Goal: Entertainment & Leisure: Consume media (video, audio)

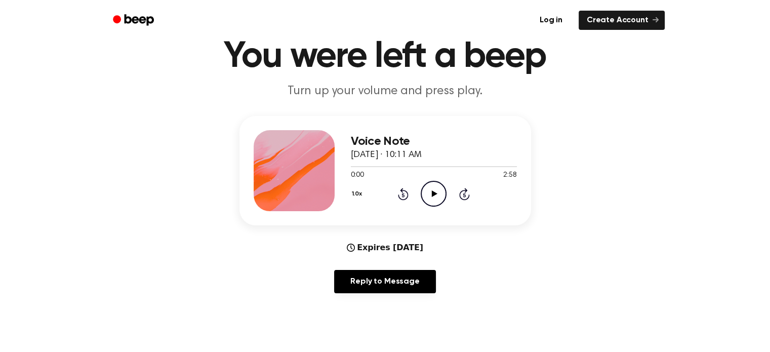
scroll to position [42, 0]
click at [429, 189] on icon "Play Audio" at bounding box center [434, 194] width 26 height 26
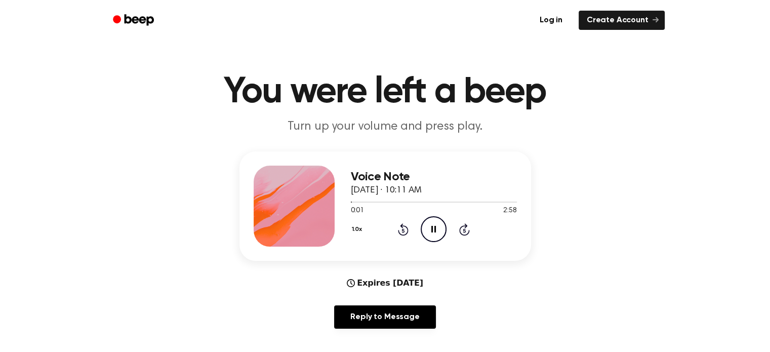
scroll to position [6, 0]
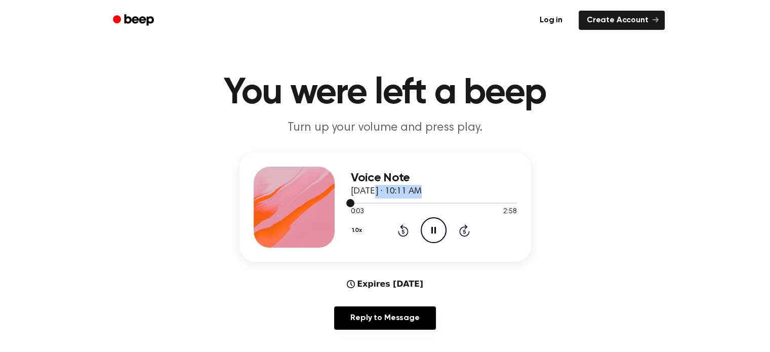
drag, startPoint x: 352, startPoint y: 201, endPoint x: 372, endPoint y: 195, distance: 20.5
click at [372, 195] on div "Voice Note [DATE] · 10:11 AM 0:03 2:58 Your browser does not support the [objec…" at bounding box center [434, 207] width 166 height 81
click at [371, 207] on div "0:06 2:58" at bounding box center [434, 212] width 166 height 11
drag, startPoint x: 356, startPoint y: 203, endPoint x: 386, endPoint y: 199, distance: 30.7
click at [386, 199] on div at bounding box center [434, 203] width 166 height 8
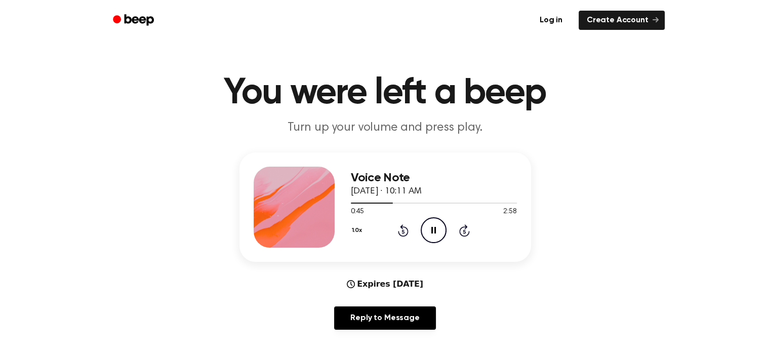
click at [405, 229] on icon "Rewind 5 seconds" at bounding box center [403, 230] width 11 height 13
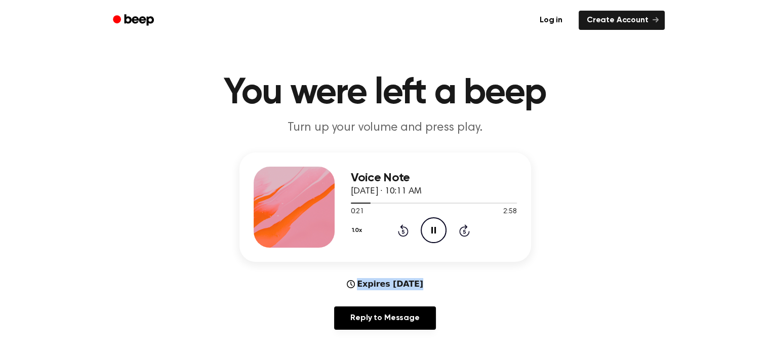
click at [405, 229] on icon "Rewind 5 seconds" at bounding box center [403, 230] width 11 height 13
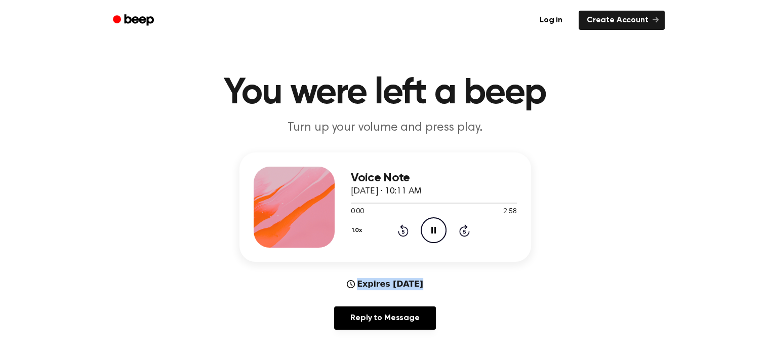
click at [405, 229] on icon "Rewind 5 seconds" at bounding box center [403, 230] width 11 height 13
click at [299, 264] on div "Voice Note [DATE] · 10:11 AM 0:00 2:58 Your browser does not support the [objec…" at bounding box center [385, 244] width 746 height 185
click at [427, 239] on icon "Pause Audio" at bounding box center [434, 230] width 26 height 26
